Goal: Check status: Check status

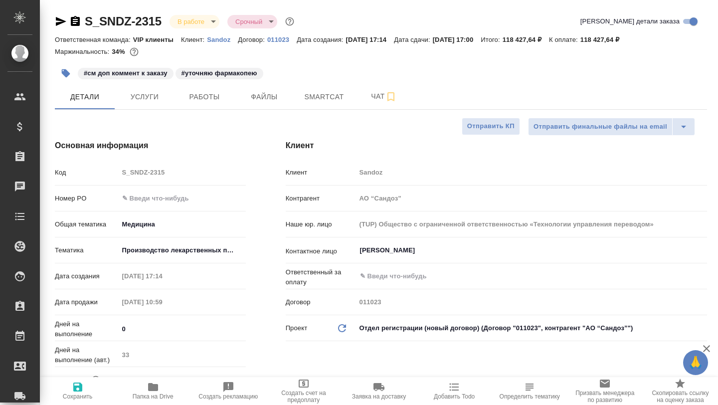
select select "RU"
click at [215, 99] on span "Работы" at bounding box center [205, 97] width 48 height 12
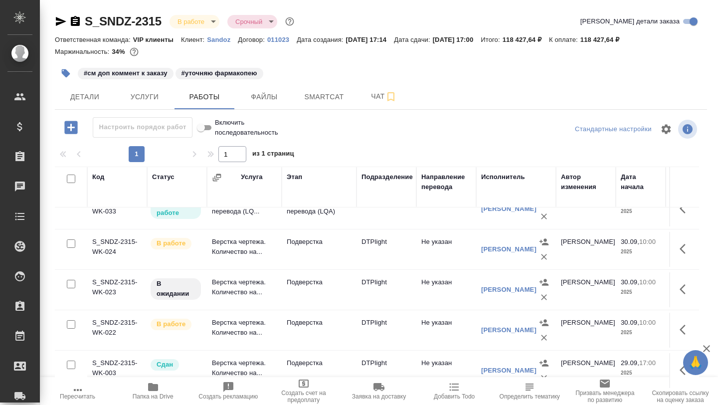
scroll to position [11, 0]
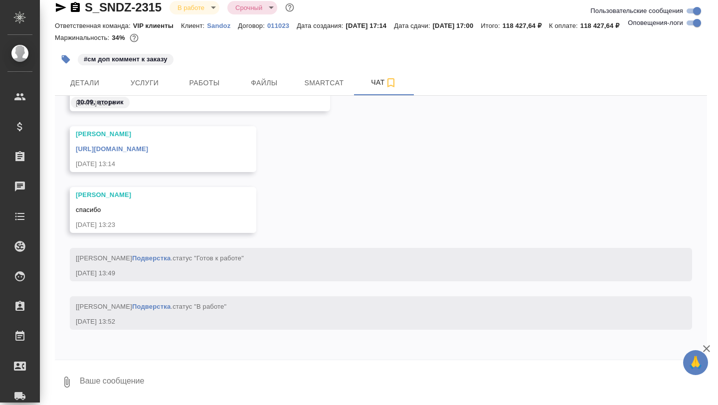
scroll to position [84232, 0]
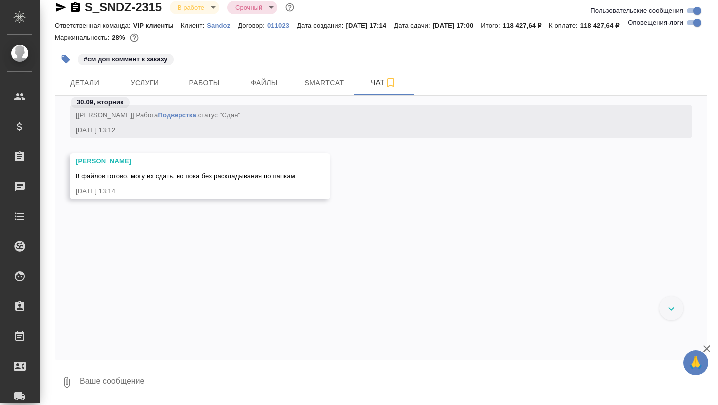
scroll to position [83595, 0]
